Goal: Task Accomplishment & Management: Use online tool/utility

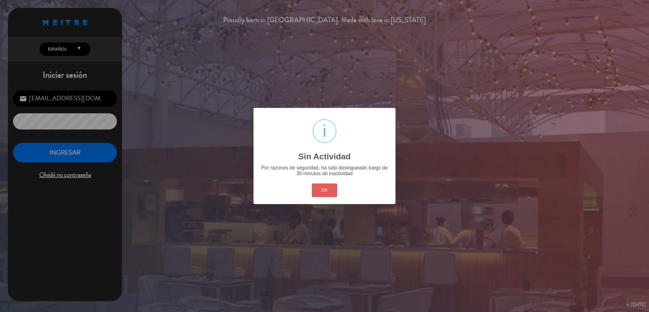
click at [332, 195] on button "OK" at bounding box center [325, 190] width 26 height 14
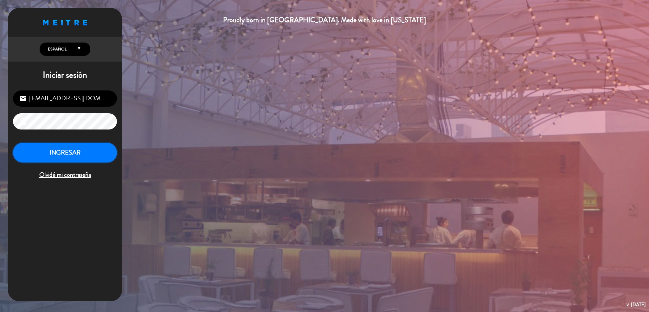
click at [82, 148] on button "INGRESAR" at bounding box center [65, 153] width 104 height 20
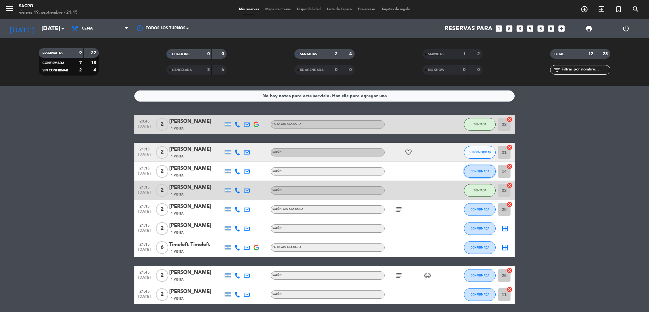
click at [486, 168] on button "CONFIRMADA" at bounding box center [480, 171] width 32 height 13
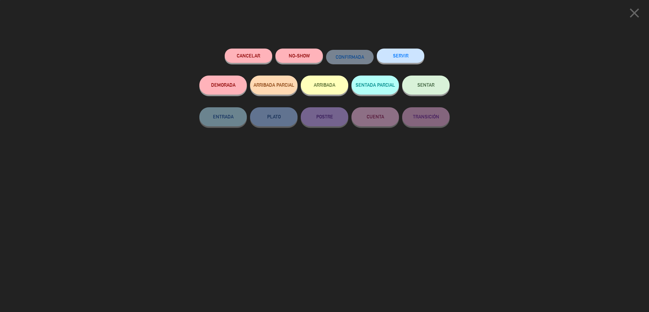
click at [419, 85] on span "SENTAR" at bounding box center [425, 84] width 17 height 5
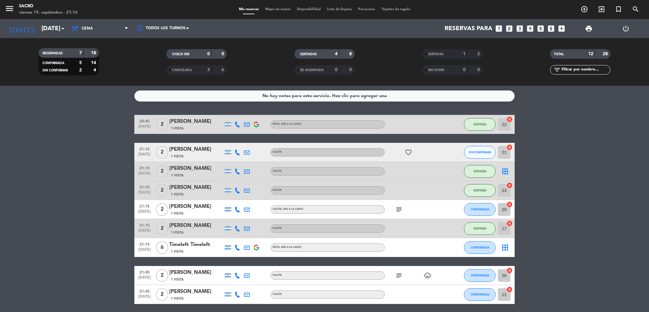
click at [505, 170] on icon "border_all" at bounding box center [505, 171] width 8 height 8
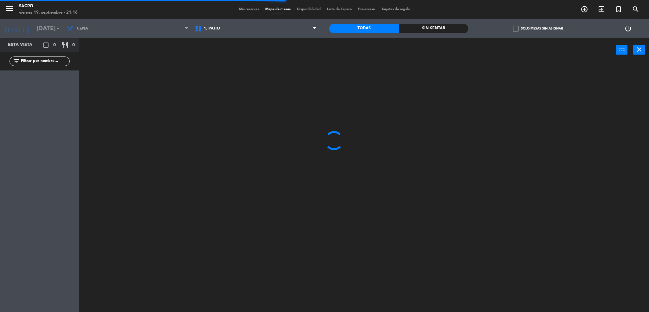
click at [249, 19] on div "1. PATIO 3. SALÓN 1. PATIO 1. PATIO 3. SALÓN" at bounding box center [256, 28] width 128 height 19
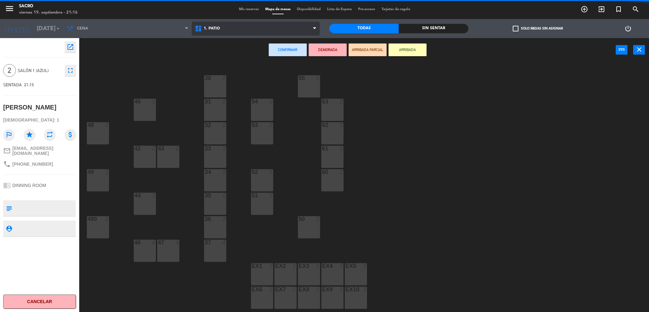
click at [246, 31] on span "1. PATIO" at bounding box center [256, 29] width 128 height 14
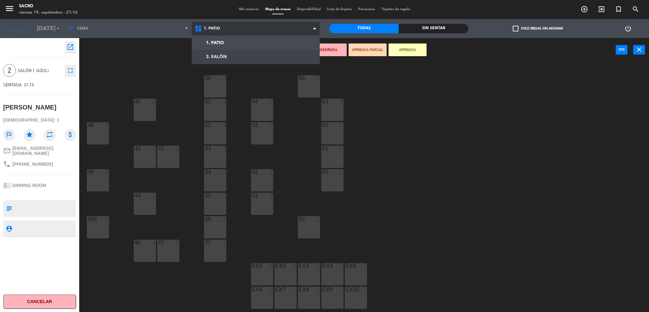
click at [242, 56] on ng-component "menu Sacro [DATE] 19. septiembre - 21:16 Mis reservas Mapa de mesas Disponibili…" at bounding box center [324, 156] width 649 height 313
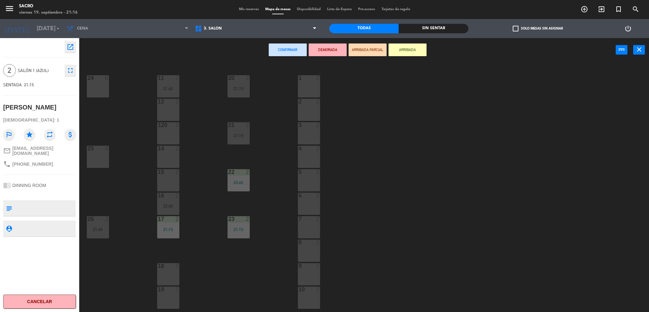
click at [164, 172] on div at bounding box center [168, 172] width 10 height 6
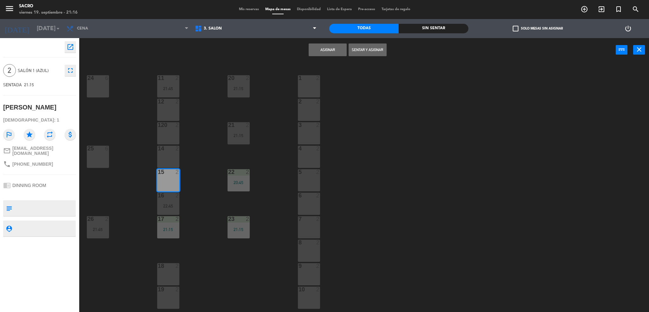
click at [356, 45] on button "Sentar y Asignar" at bounding box center [368, 49] width 38 height 13
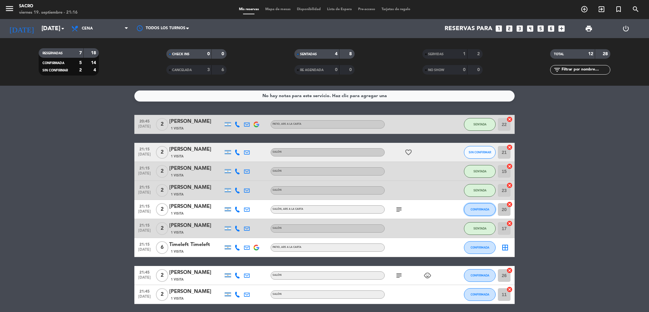
click at [487, 207] on span "CONFIRMADA" at bounding box center [480, 208] width 19 height 3
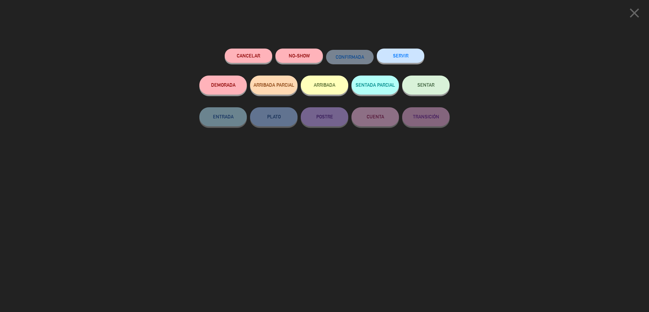
click at [422, 88] on button "SENTAR" at bounding box center [426, 84] width 48 height 19
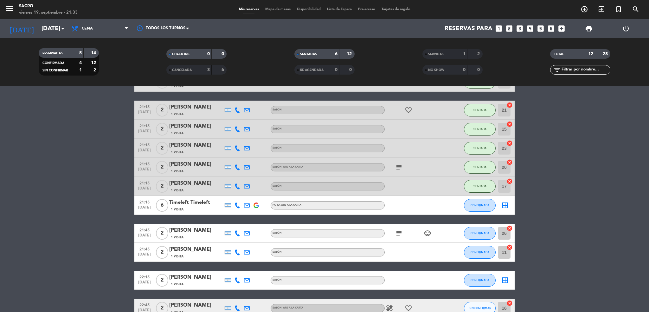
scroll to position [79, 0]
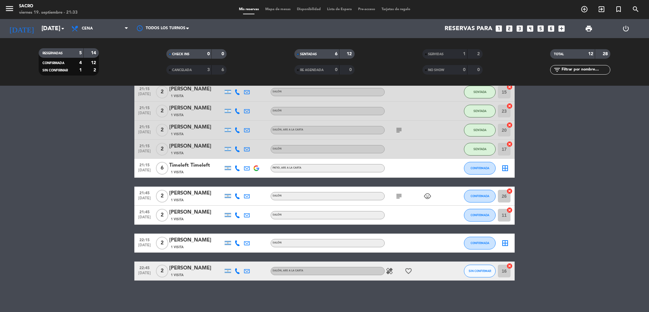
click at [511, 191] on icon "cancel" at bounding box center [510, 191] width 6 height 6
click at [510, 207] on icon "cancel" at bounding box center [510, 210] width 6 height 6
click at [511, 264] on icon "cancel" at bounding box center [510, 265] width 6 height 6
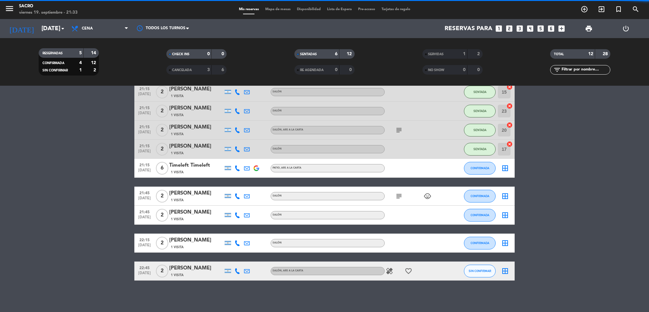
click at [504, 194] on icon "border_all" at bounding box center [505, 196] width 8 height 8
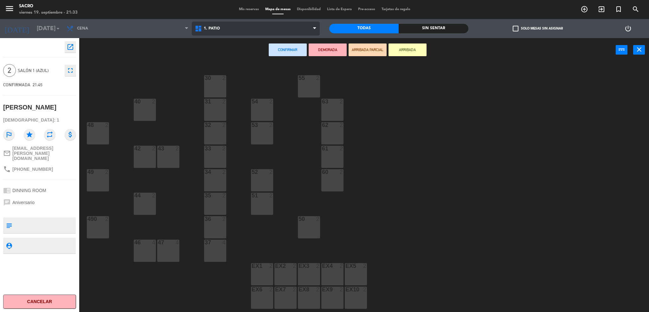
click at [245, 22] on span "1. PATIO" at bounding box center [256, 29] width 128 height 14
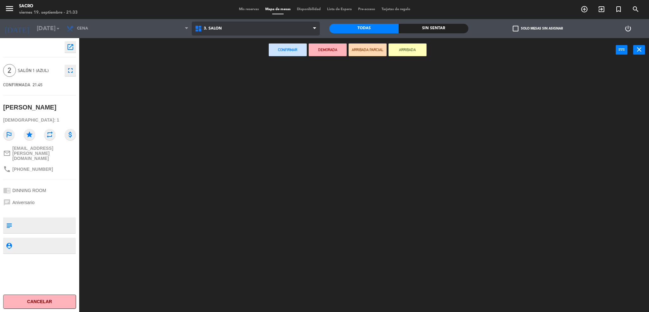
click at [245, 51] on ng-component "menu Sacro [DATE] 19. septiembre - 21:33 Mis reservas Mapa de mesas Disponibili…" at bounding box center [324, 156] width 649 height 313
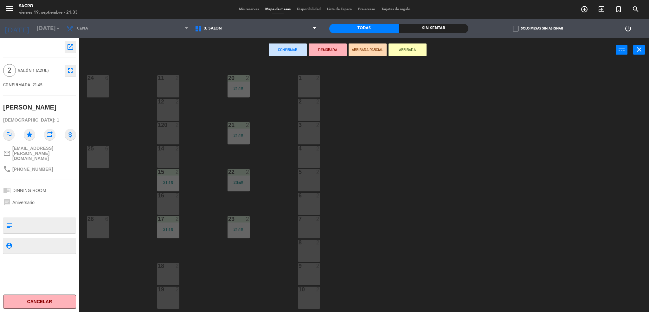
click at [173, 116] on div "12 2" at bounding box center [168, 110] width 22 height 22
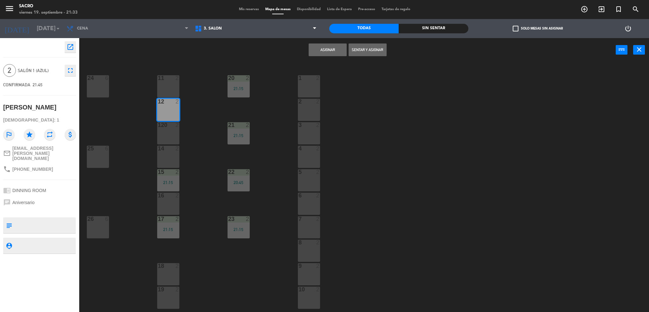
click at [354, 53] on button "Sentar y Asignar" at bounding box center [368, 49] width 38 height 13
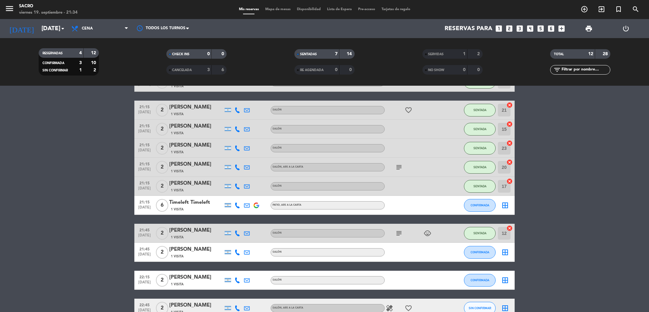
scroll to position [79, 0]
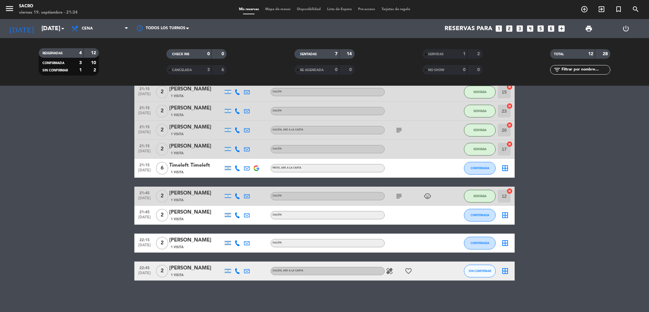
click at [508, 211] on icon "border_all" at bounding box center [505, 215] width 8 height 8
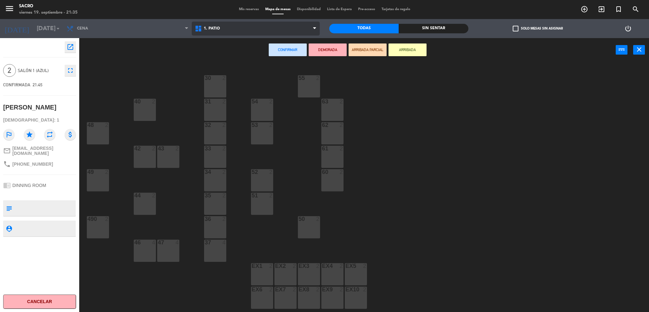
click at [295, 25] on span "1. PATIO" at bounding box center [256, 29] width 128 height 14
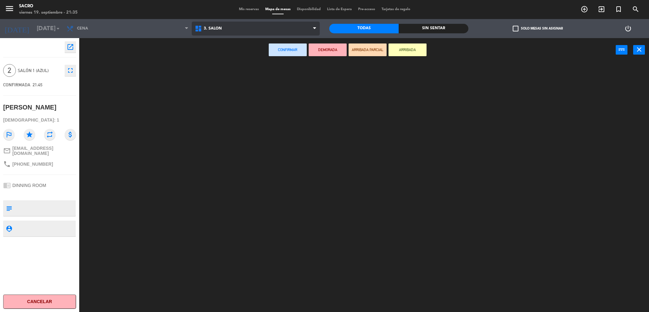
click at [292, 58] on ng-component "menu Sacro [DATE] 19. septiembre - 21:35 Mis reservas Mapa de mesas Disponibili…" at bounding box center [324, 156] width 649 height 313
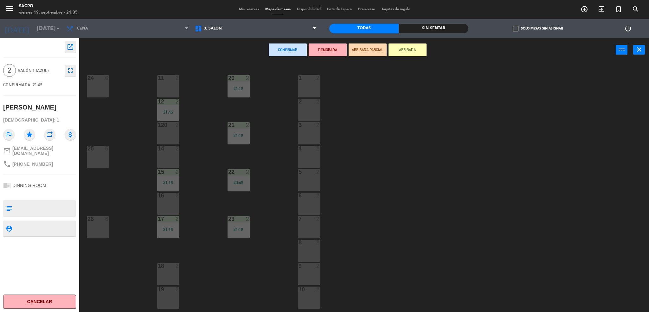
click at [171, 152] on div "14 2" at bounding box center [168, 156] width 22 height 22
